Goal: Task Accomplishment & Management: Manage account settings

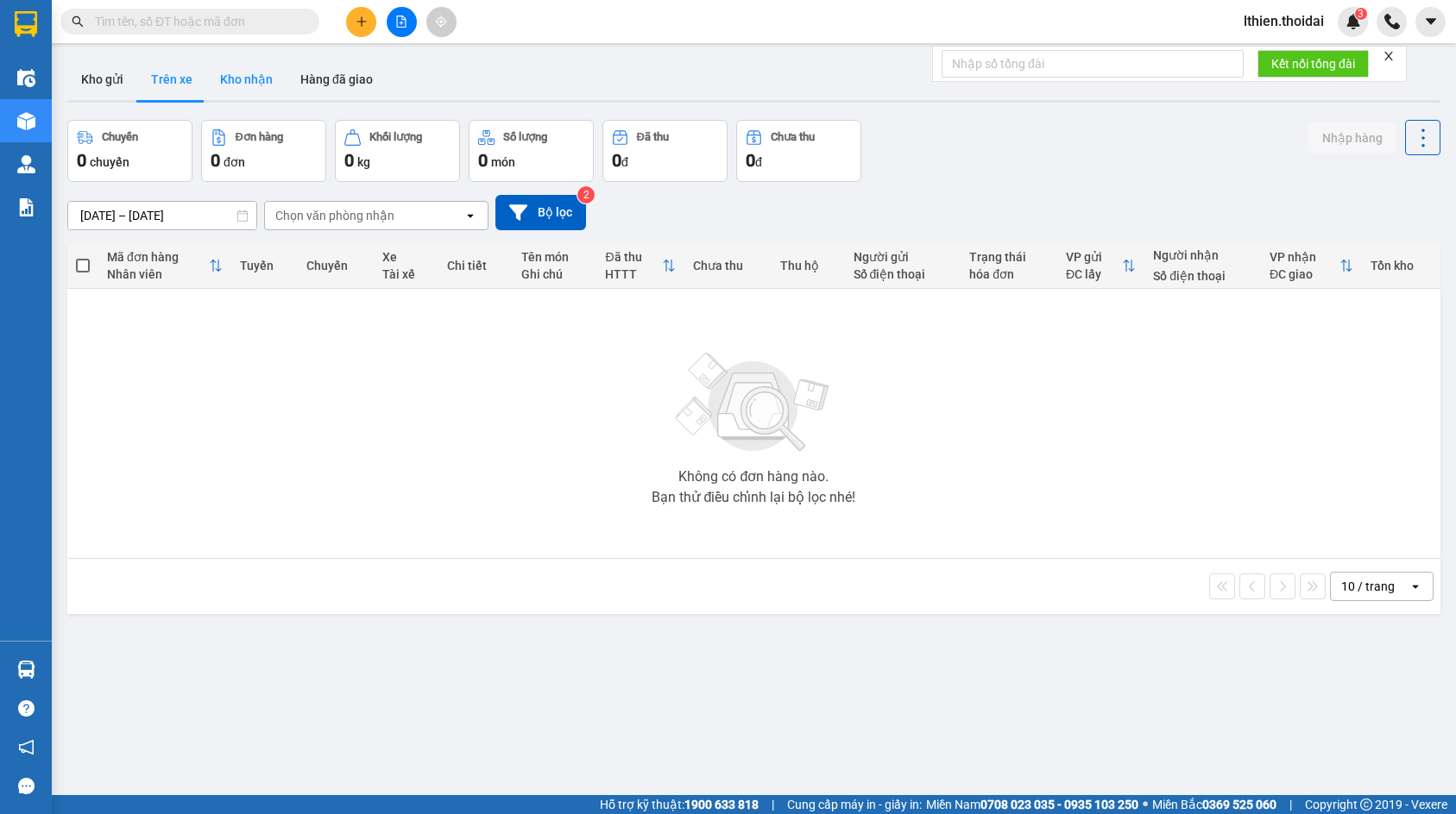
click at [254, 76] on button "Kho nhận" at bounding box center [246, 80] width 80 height 42
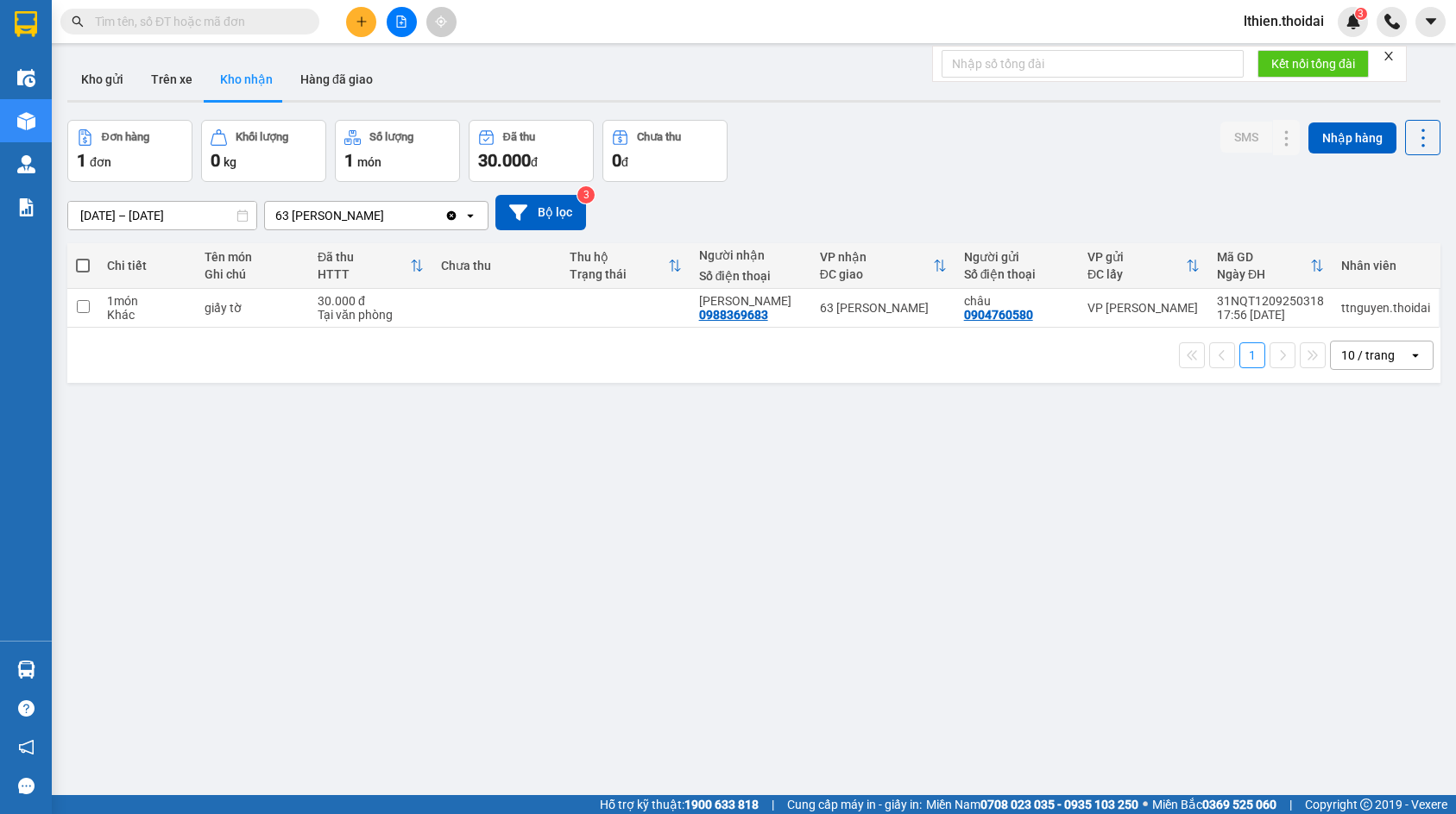
click at [1298, 20] on span "lthien.thoidai" at bounding box center [1283, 21] width 108 height 22
click at [1283, 50] on span "Đăng xuất" at bounding box center [1290, 53] width 73 height 19
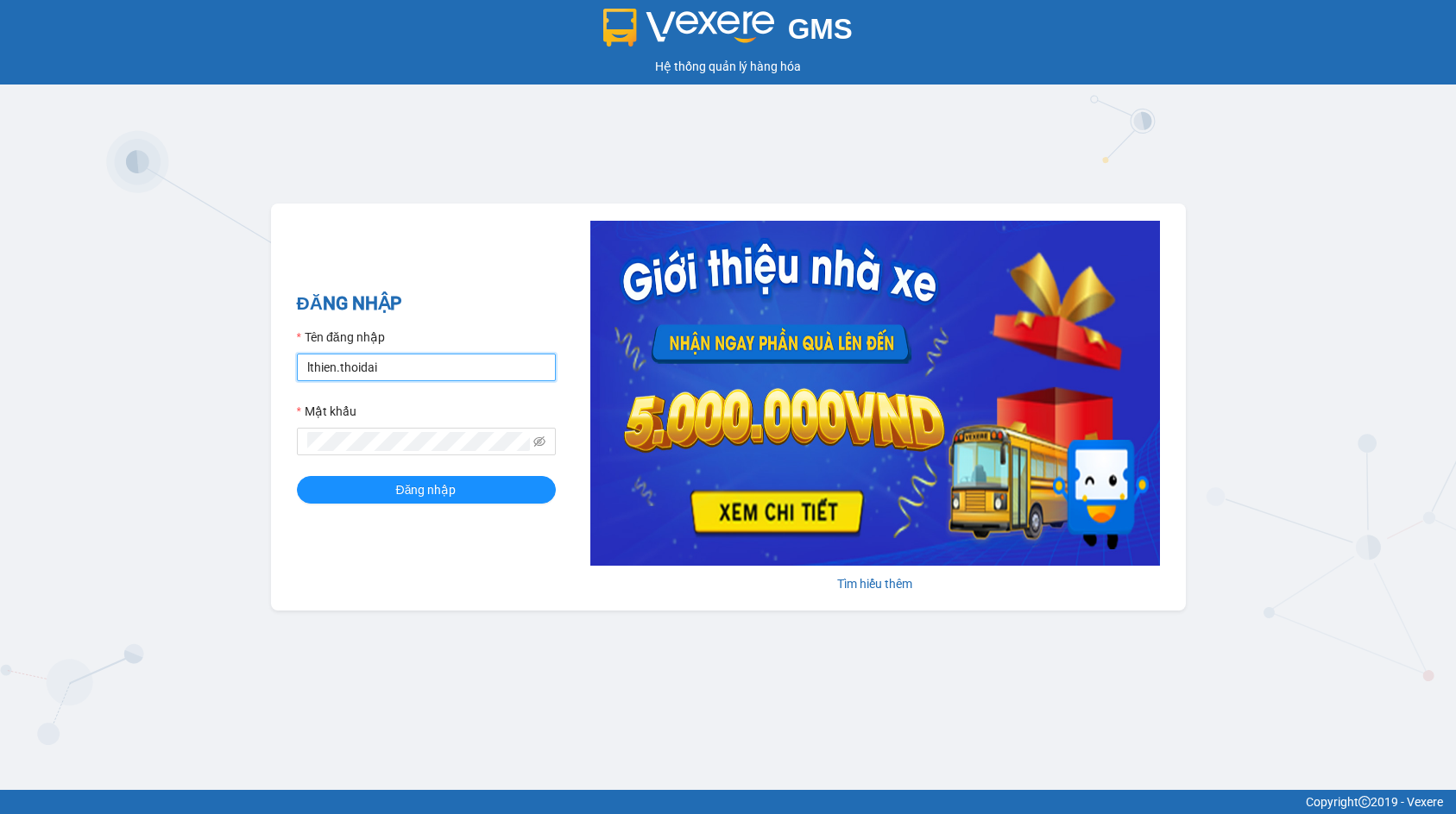
click at [398, 376] on input "lthien.thoidai" at bounding box center [425, 368] width 258 height 28
type input "thaiha.thoidai"
